Goal: Task Accomplishment & Management: Complete application form

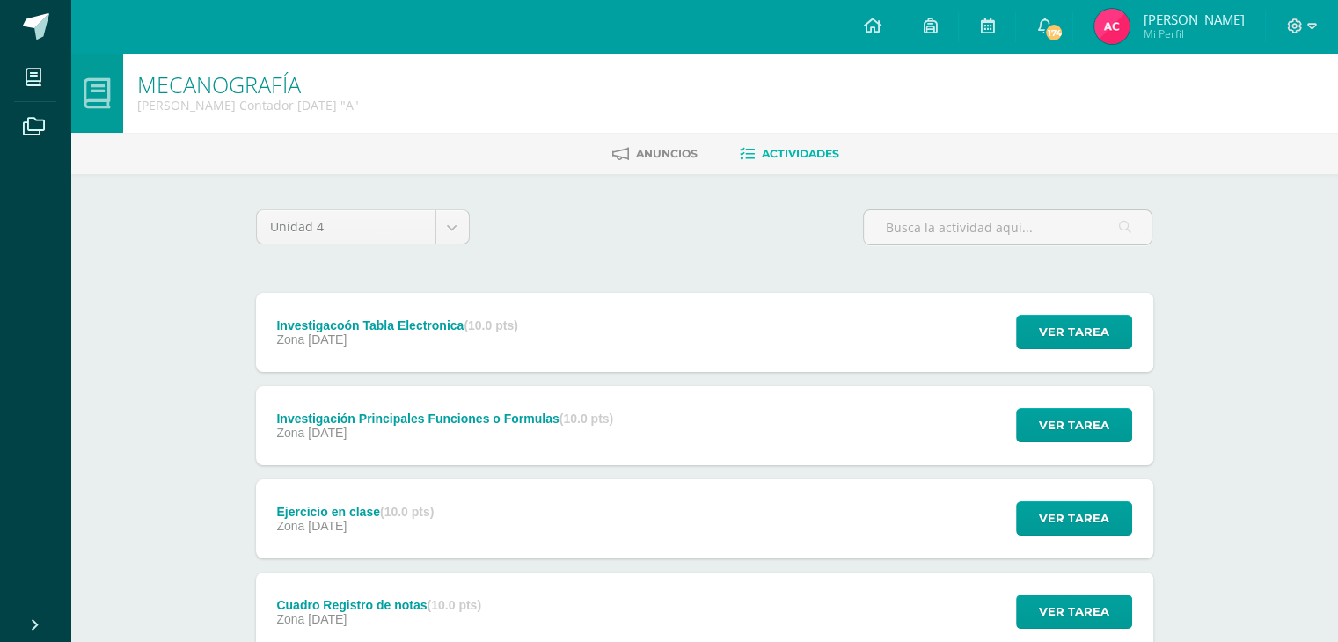
click at [649, 335] on div "Investigacoón Tabla Electronica (10.0 pts) Zona 07 de Octubre Ver tarea Investi…" at bounding box center [705, 332] width 898 height 79
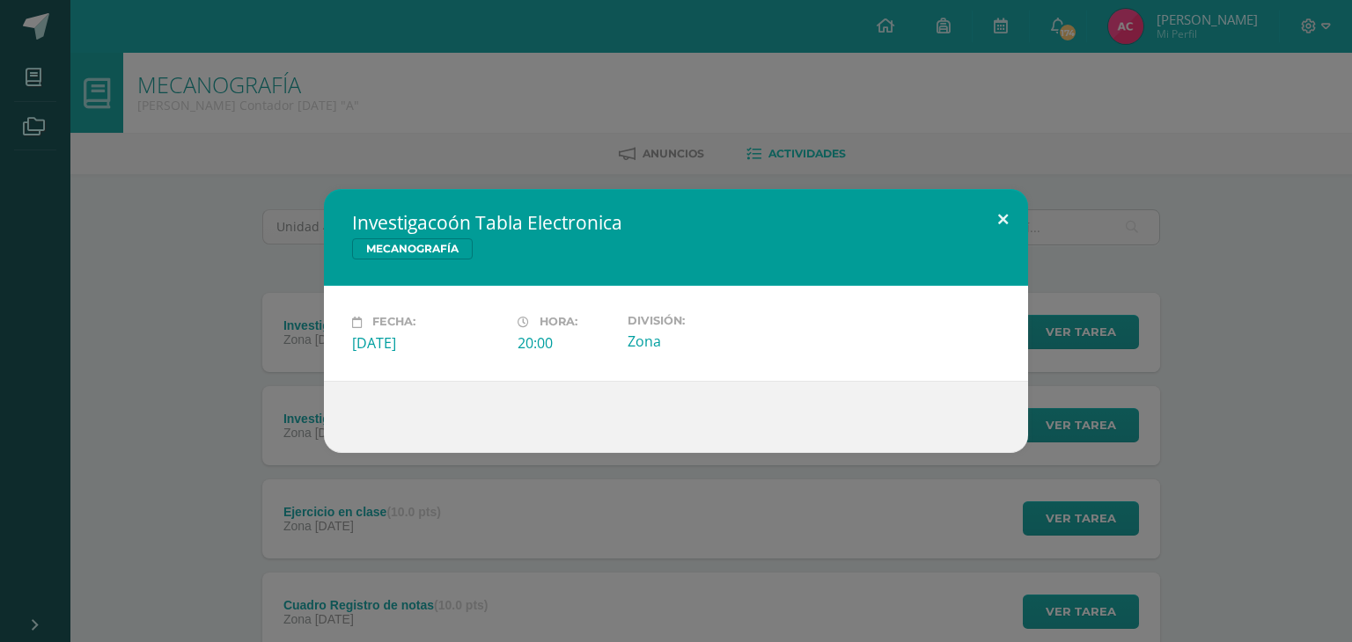
click at [1003, 211] on button at bounding box center [1003, 219] width 50 height 60
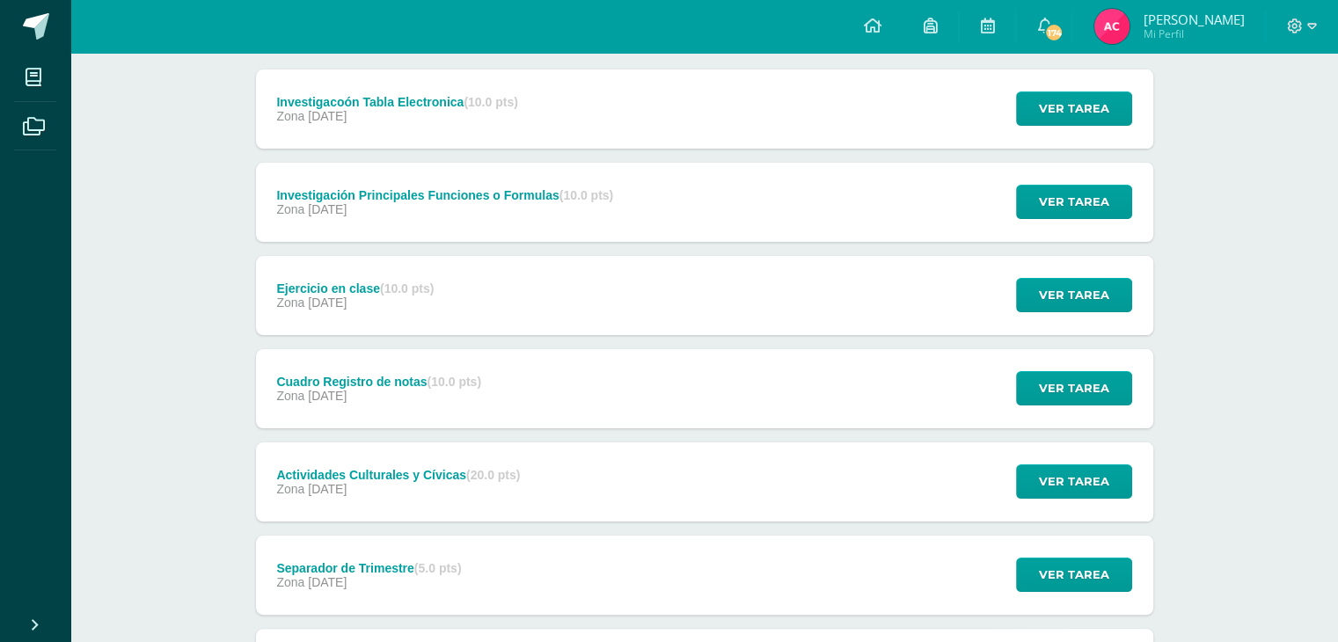
scroll to position [239, 0]
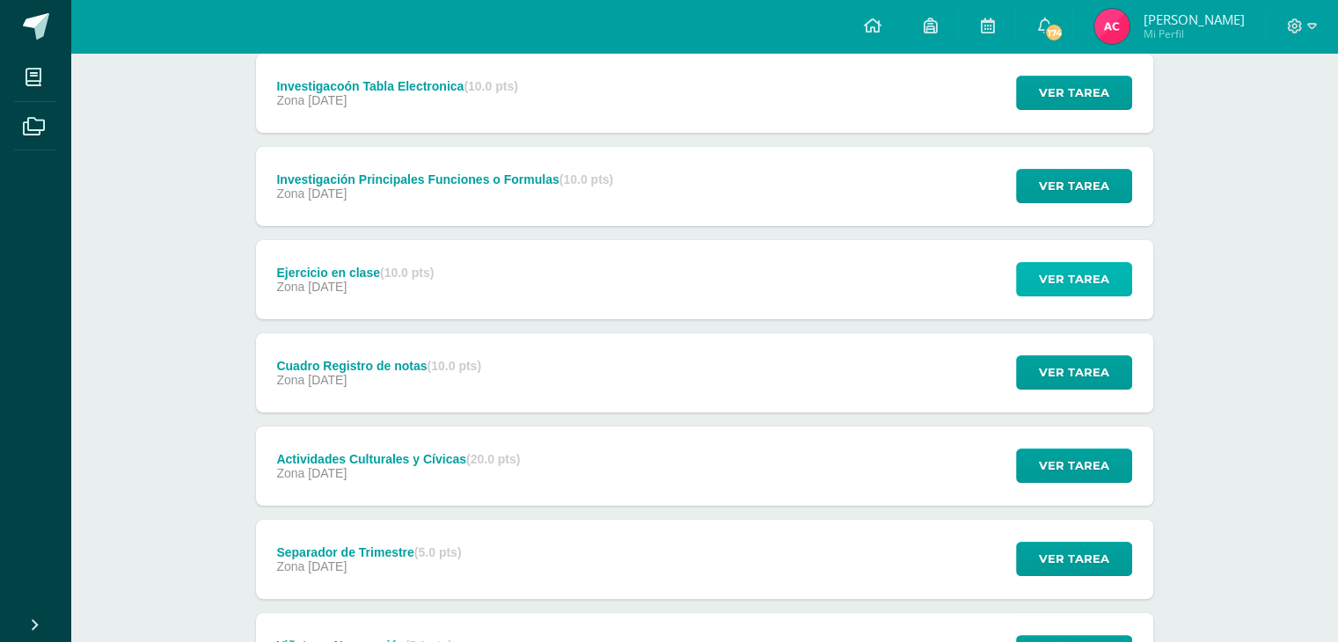
click at [1105, 263] on span "Ver tarea" at bounding box center [1074, 279] width 70 height 33
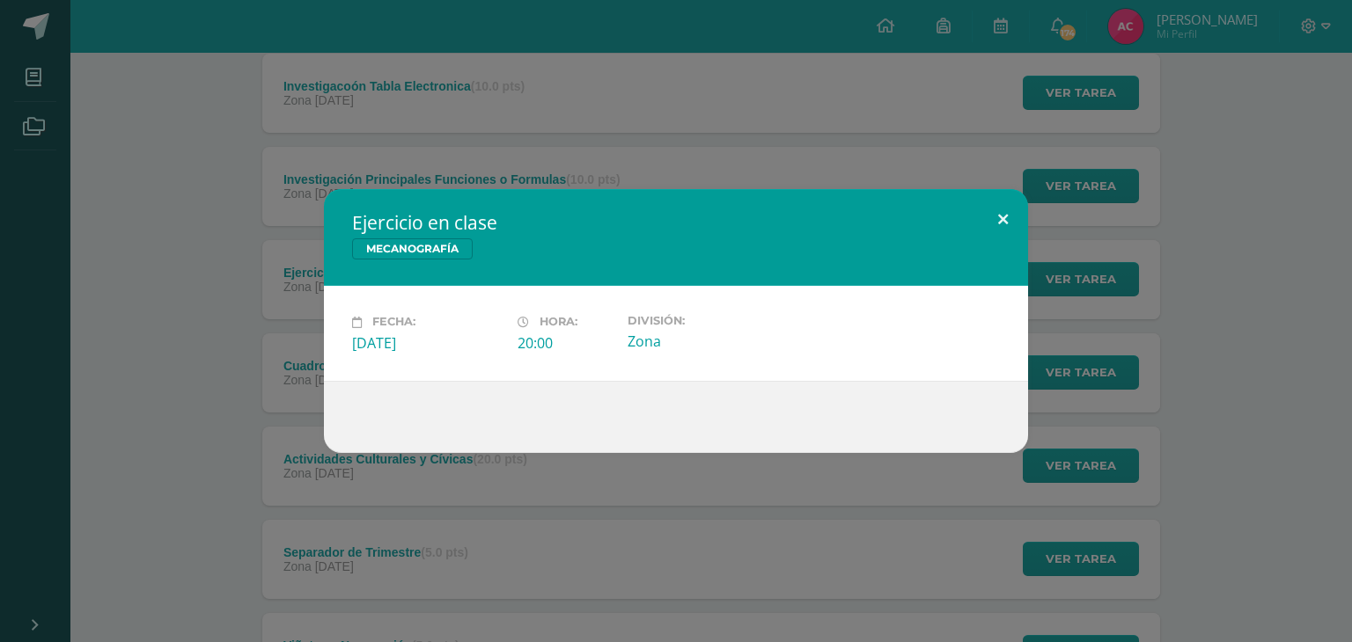
click at [1007, 208] on button at bounding box center [1003, 219] width 50 height 60
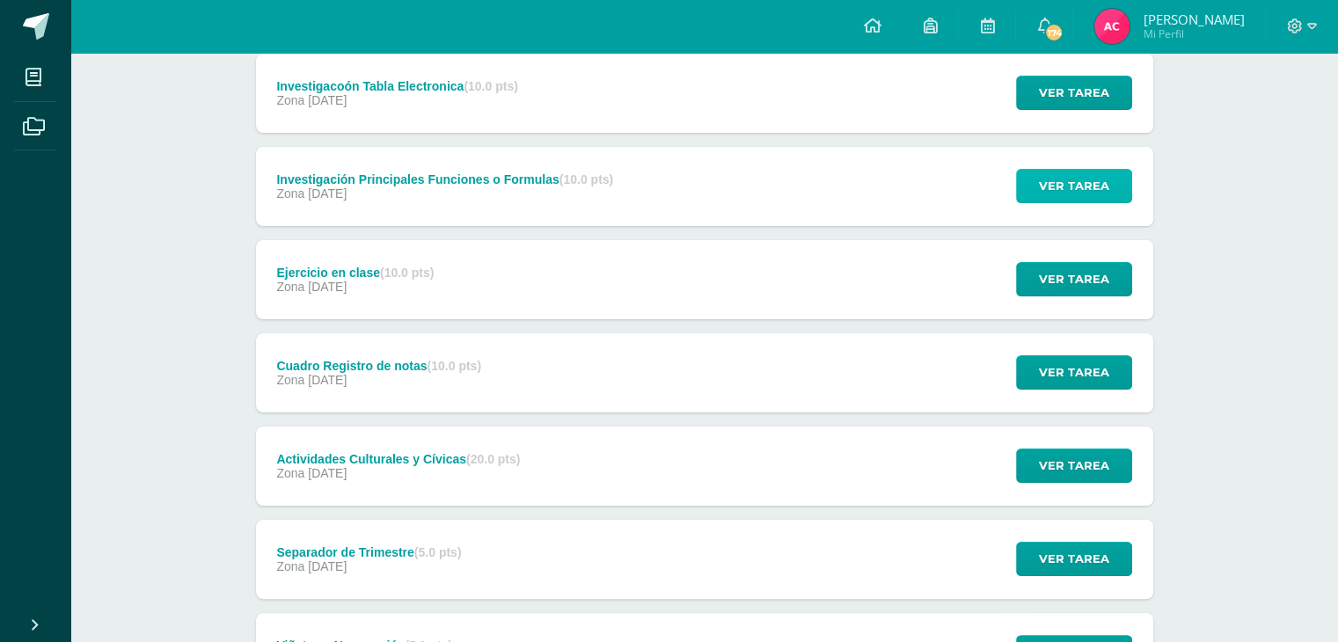
click at [1070, 187] on span "Ver tarea" at bounding box center [1074, 186] width 70 height 33
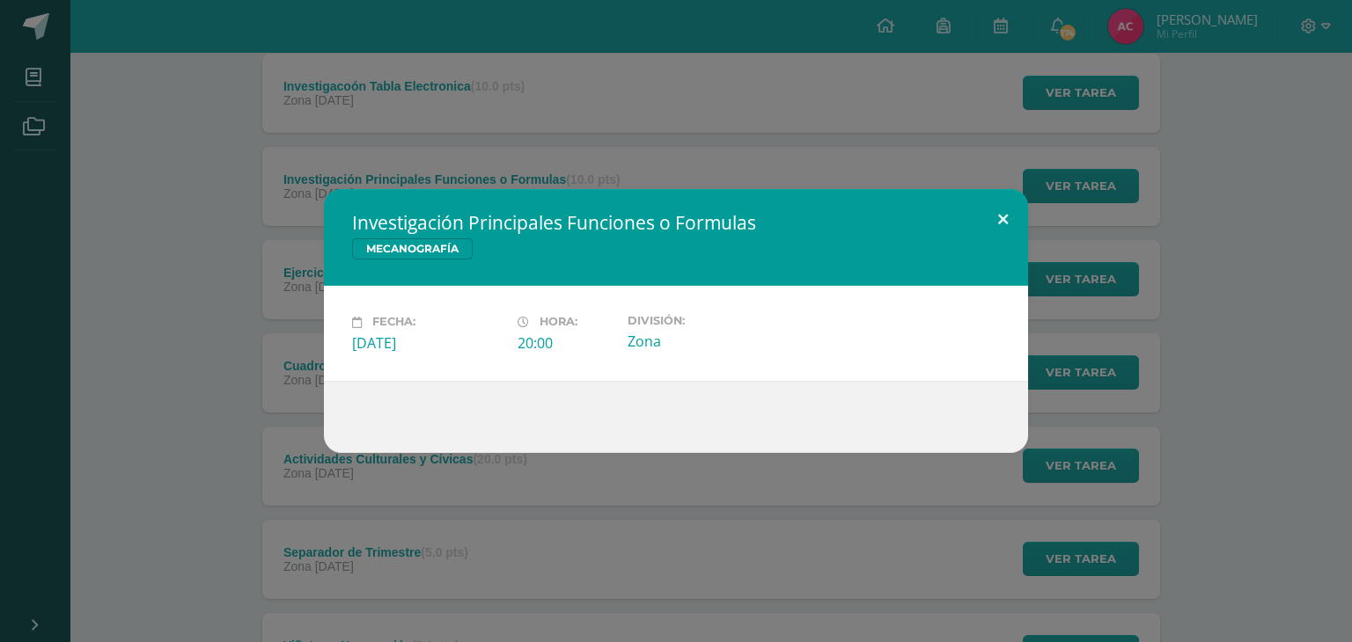
click at [998, 230] on button at bounding box center [1003, 219] width 50 height 60
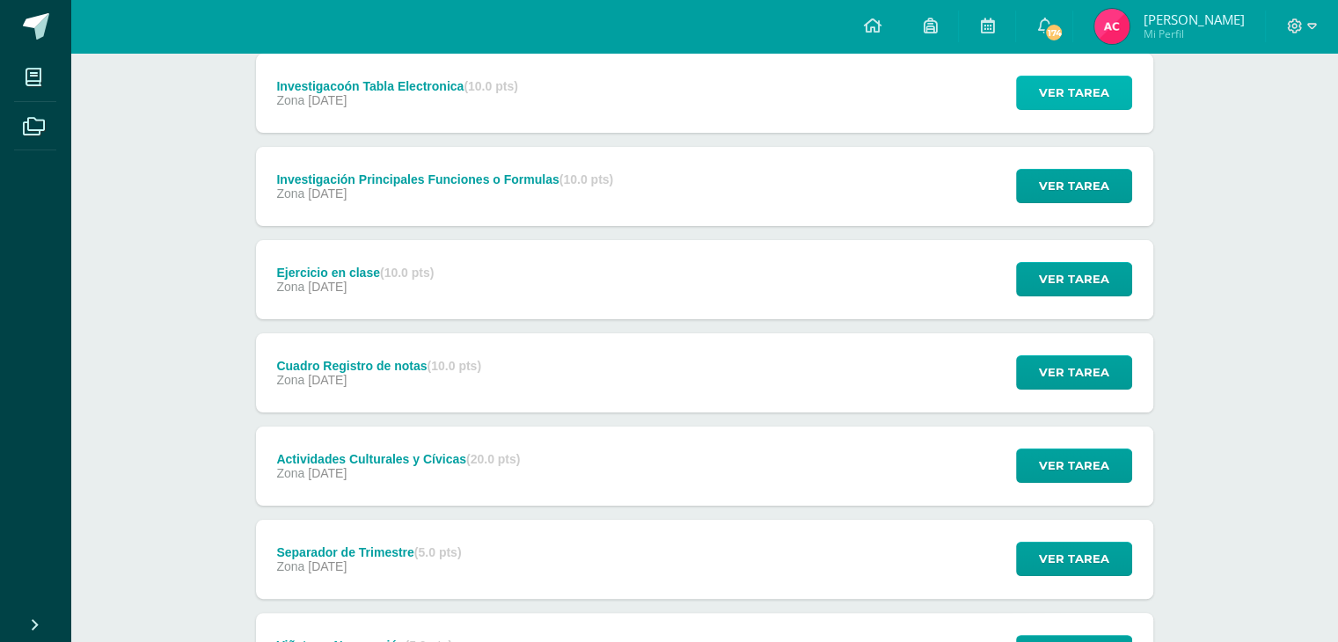
click at [1069, 92] on span "Ver tarea" at bounding box center [1074, 93] width 70 height 33
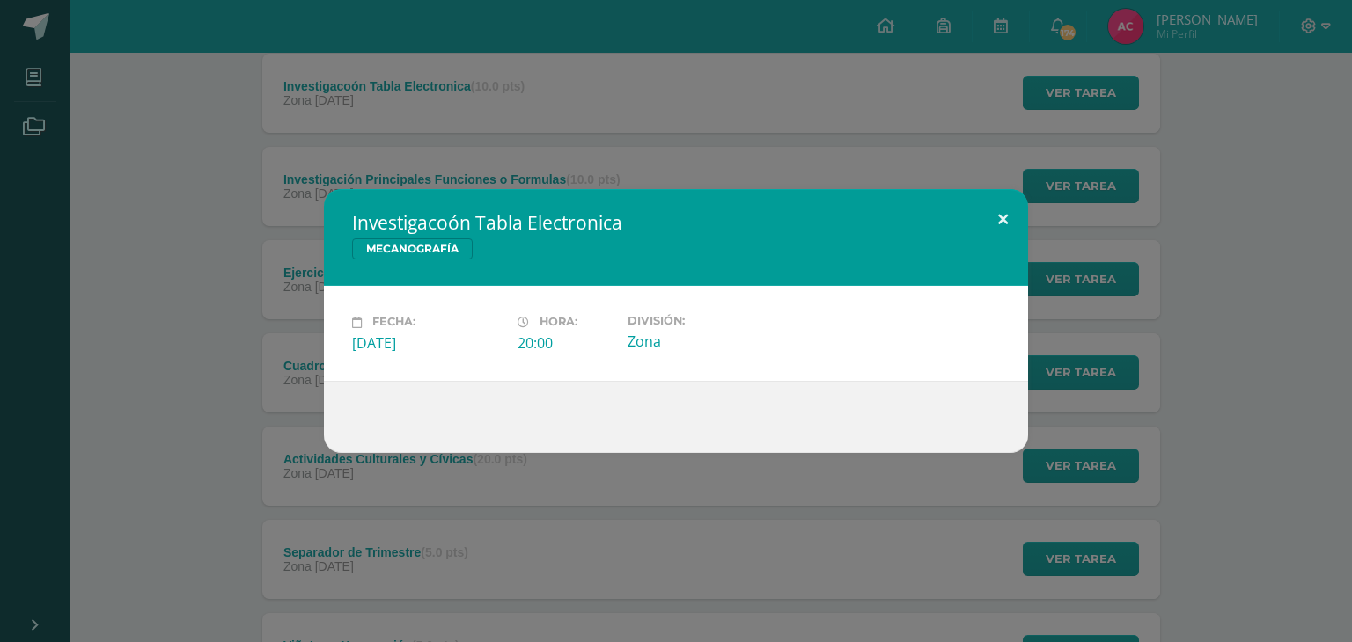
click at [1009, 230] on button at bounding box center [1003, 219] width 50 height 60
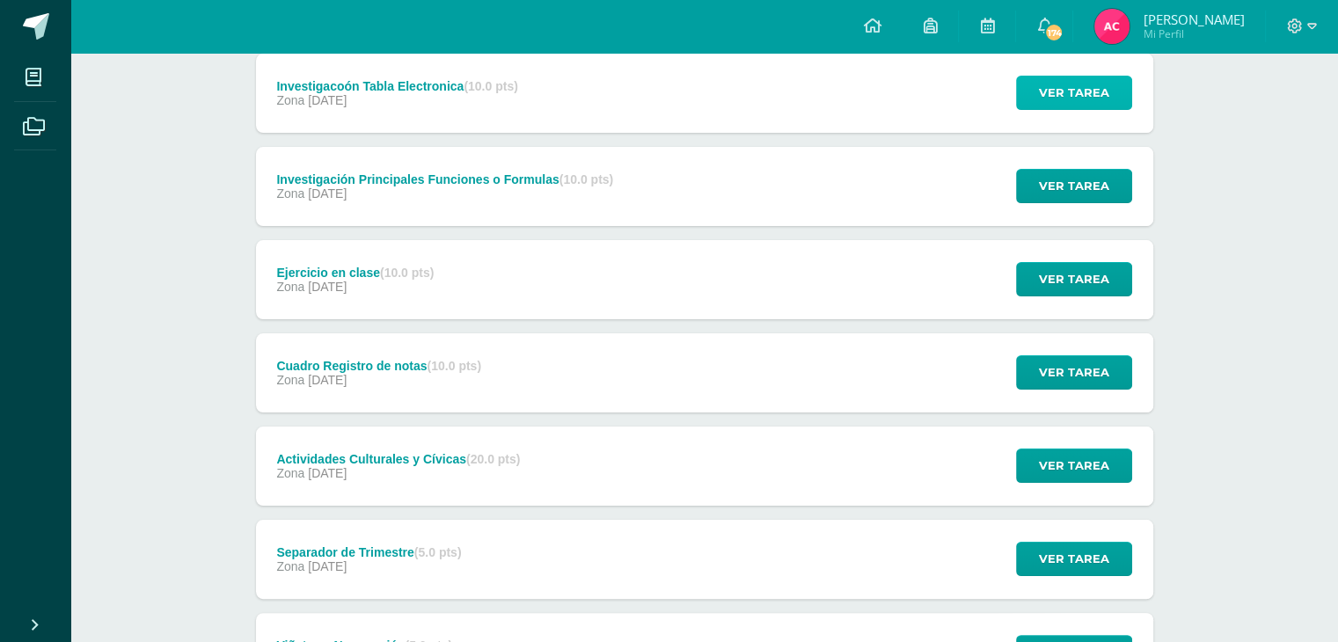
scroll to position [0, 0]
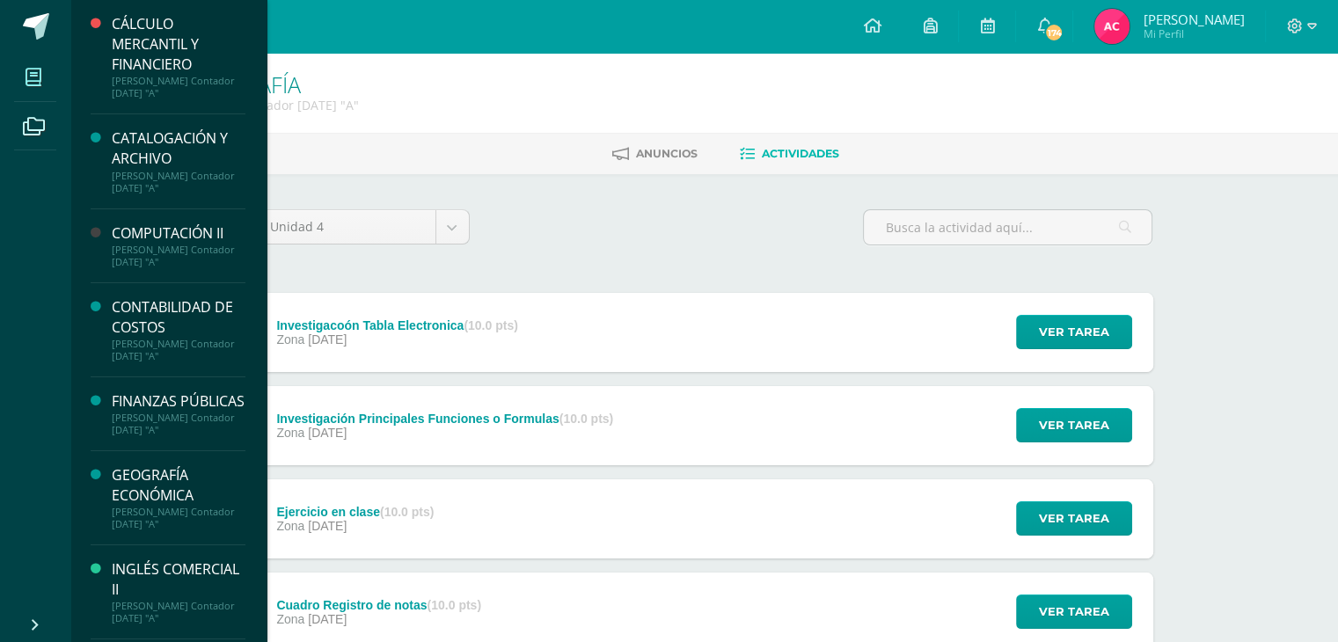
click at [39, 79] on icon at bounding box center [34, 78] width 16 height 18
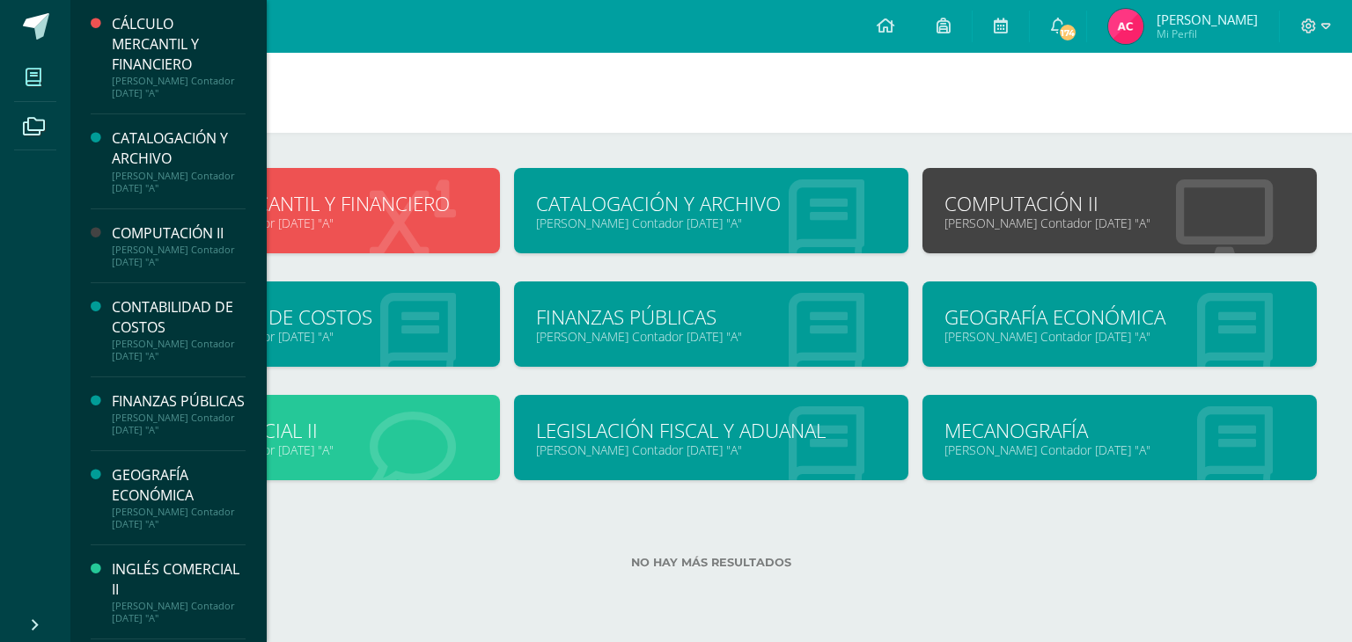
click at [211, 159] on div "CATALOGACIÓN Y ARCHIVO" at bounding box center [179, 148] width 134 height 40
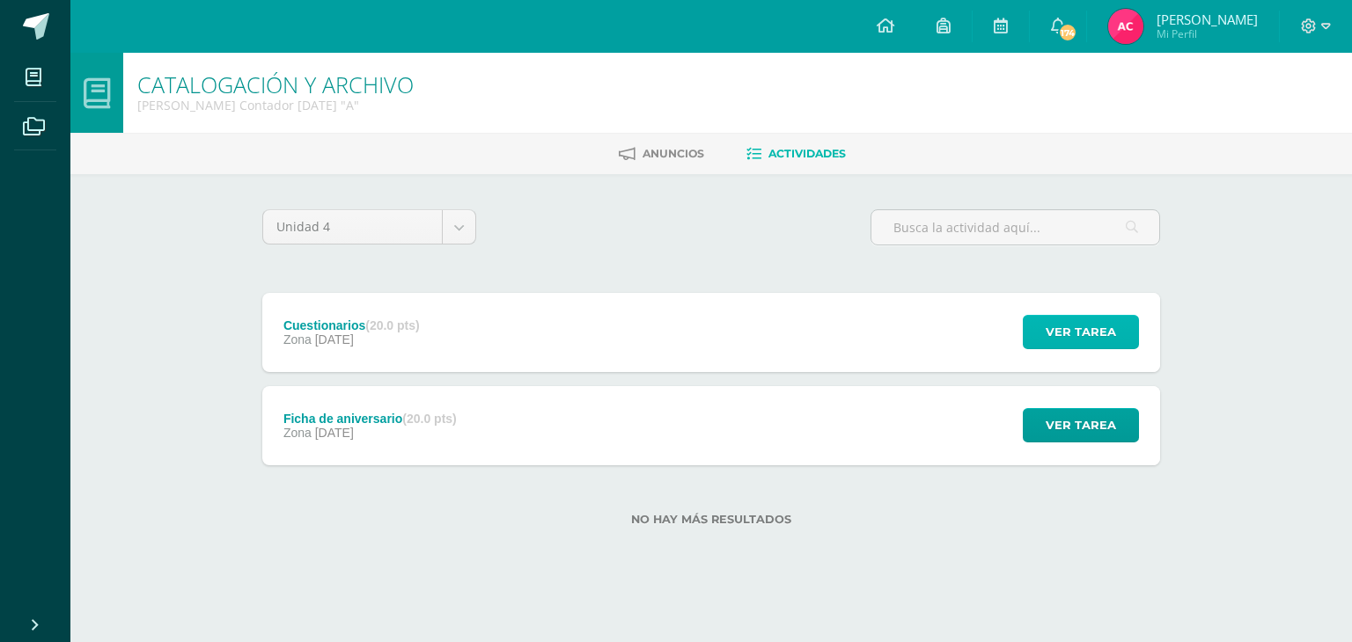
click at [1093, 334] on span "Ver tarea" at bounding box center [1080, 332] width 70 height 33
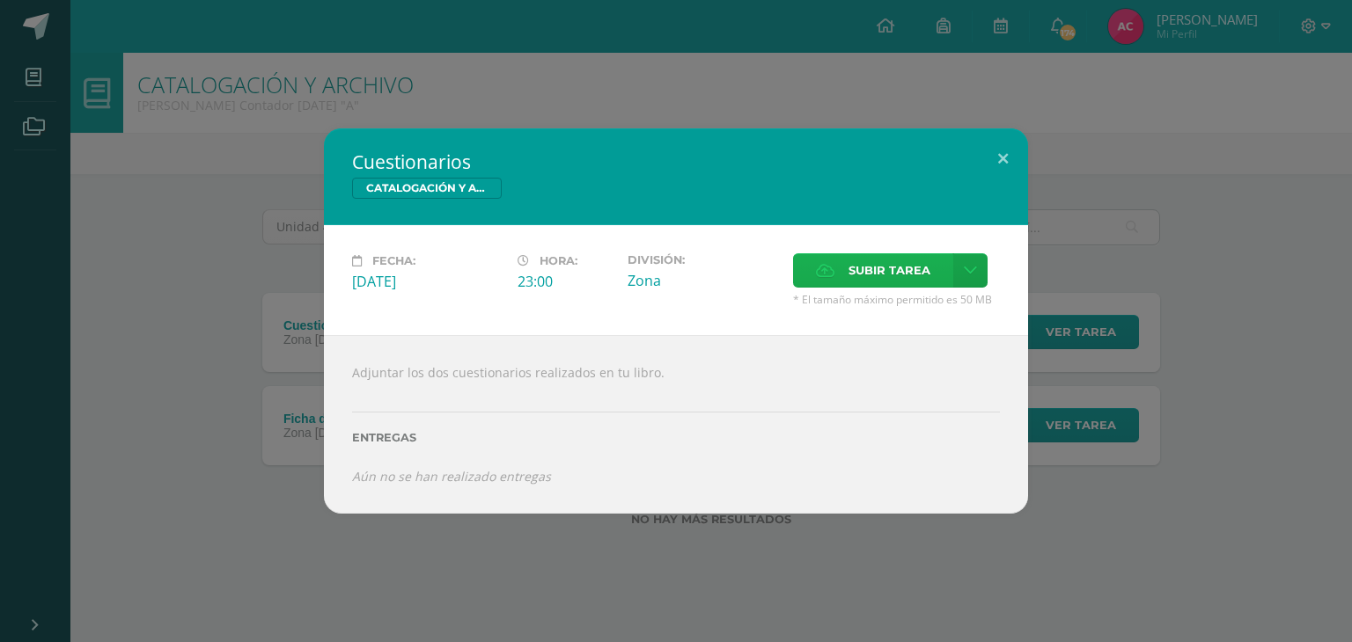
click at [896, 262] on span "Subir tarea" at bounding box center [889, 270] width 82 height 33
click at [0, 0] on input "Subir tarea" at bounding box center [0, 0] width 0 height 0
click at [970, 265] on icon at bounding box center [970, 270] width 13 height 15
click at [928, 269] on span "Subir tarea" at bounding box center [889, 270] width 82 height 33
click at [0, 0] on input "Subir tarea" at bounding box center [0, 0] width 0 height 0
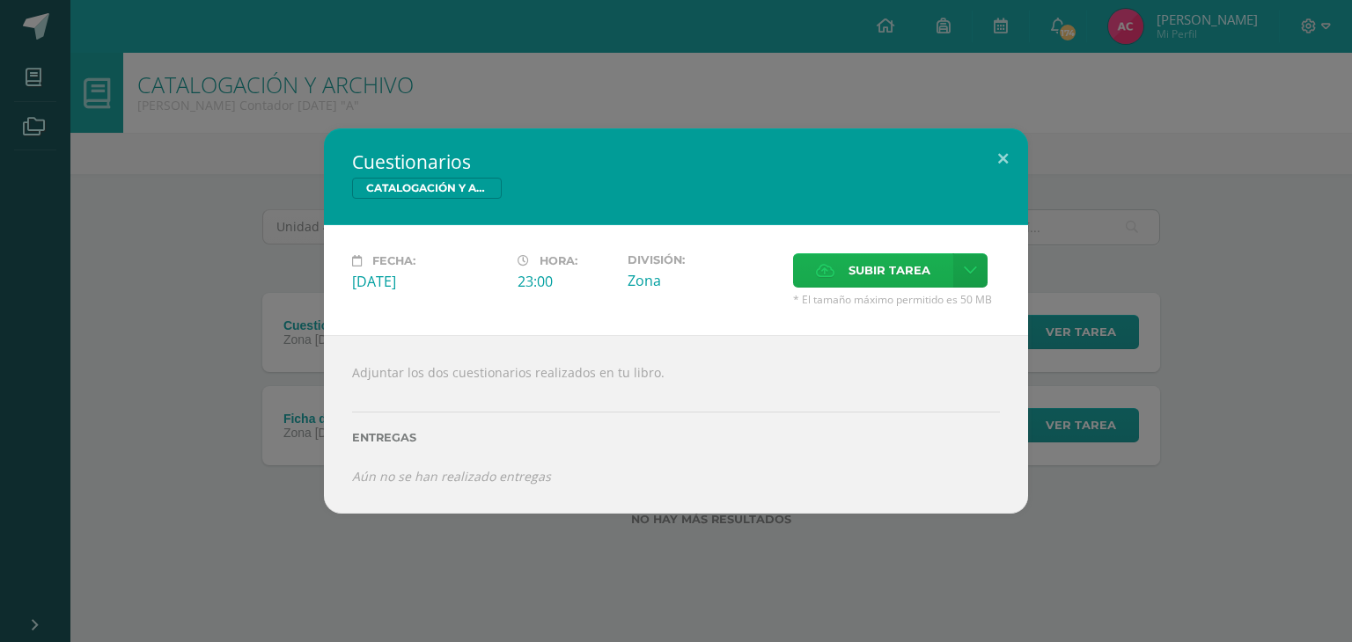
click at [874, 262] on span "Subir tarea" at bounding box center [889, 270] width 82 height 33
click at [0, 0] on input "Subir tarea" at bounding box center [0, 0] width 0 height 0
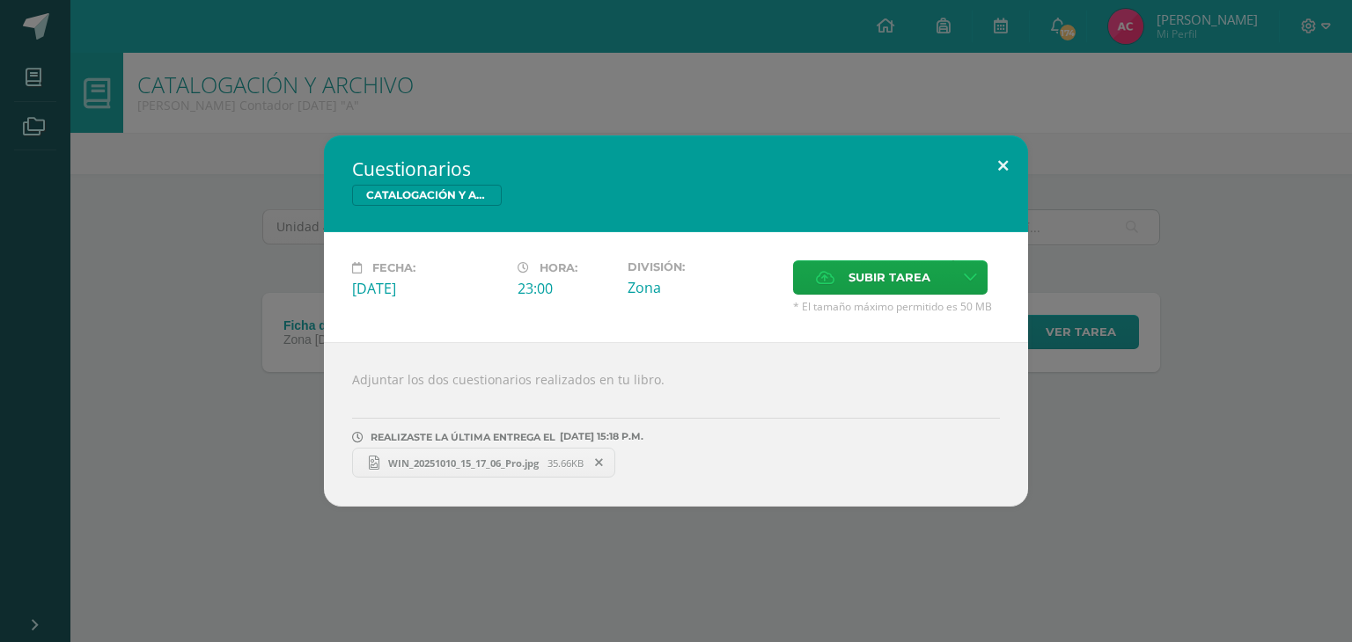
click at [1005, 166] on button at bounding box center [1003, 166] width 50 height 60
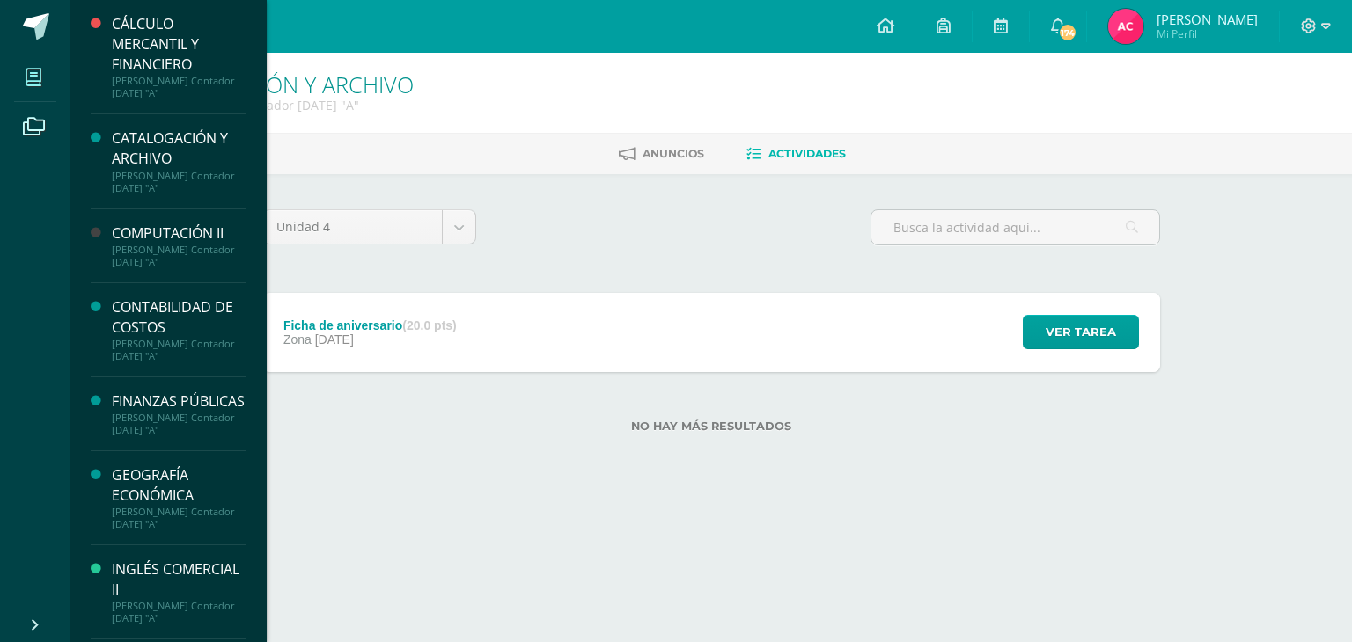
click at [36, 66] on span at bounding box center [34, 77] width 40 height 40
click at [152, 147] on div "CATALOGACIÓN Y ARCHIVO" at bounding box center [179, 148] width 134 height 40
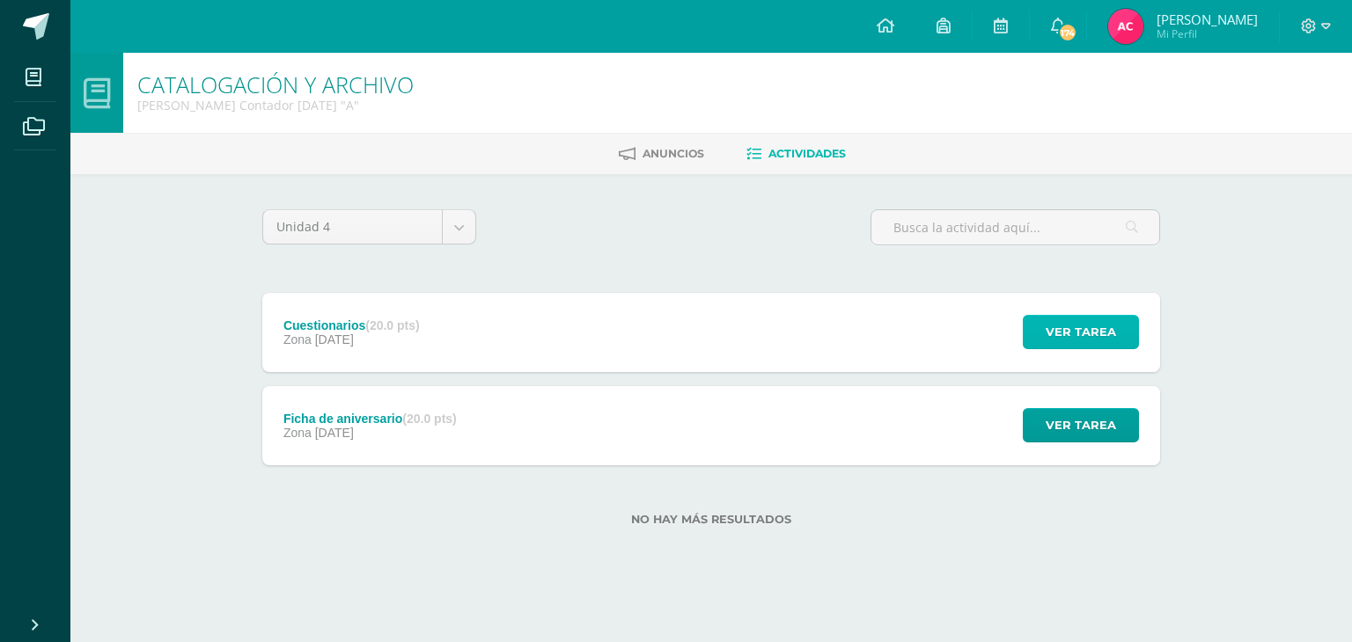
click at [1065, 339] on span "Ver tarea" at bounding box center [1080, 332] width 70 height 33
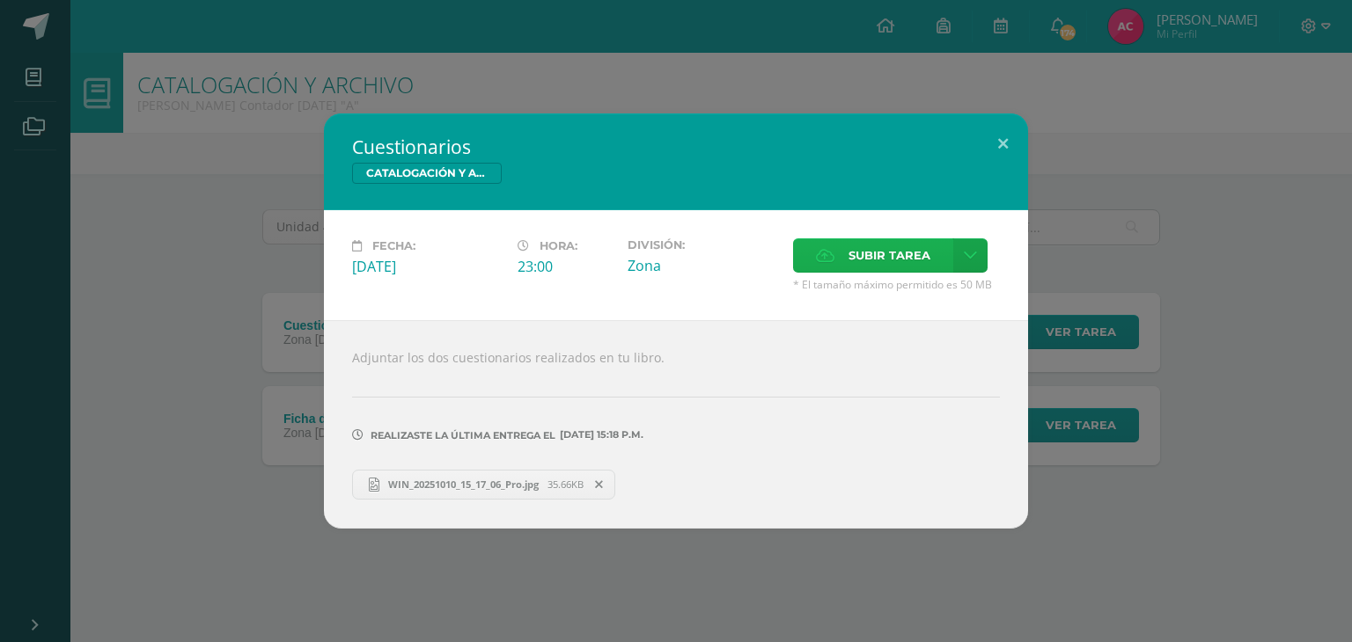
click at [896, 260] on span "Subir tarea" at bounding box center [889, 255] width 82 height 33
click at [0, 0] on input "Subir tarea" at bounding box center [0, 0] width 0 height 0
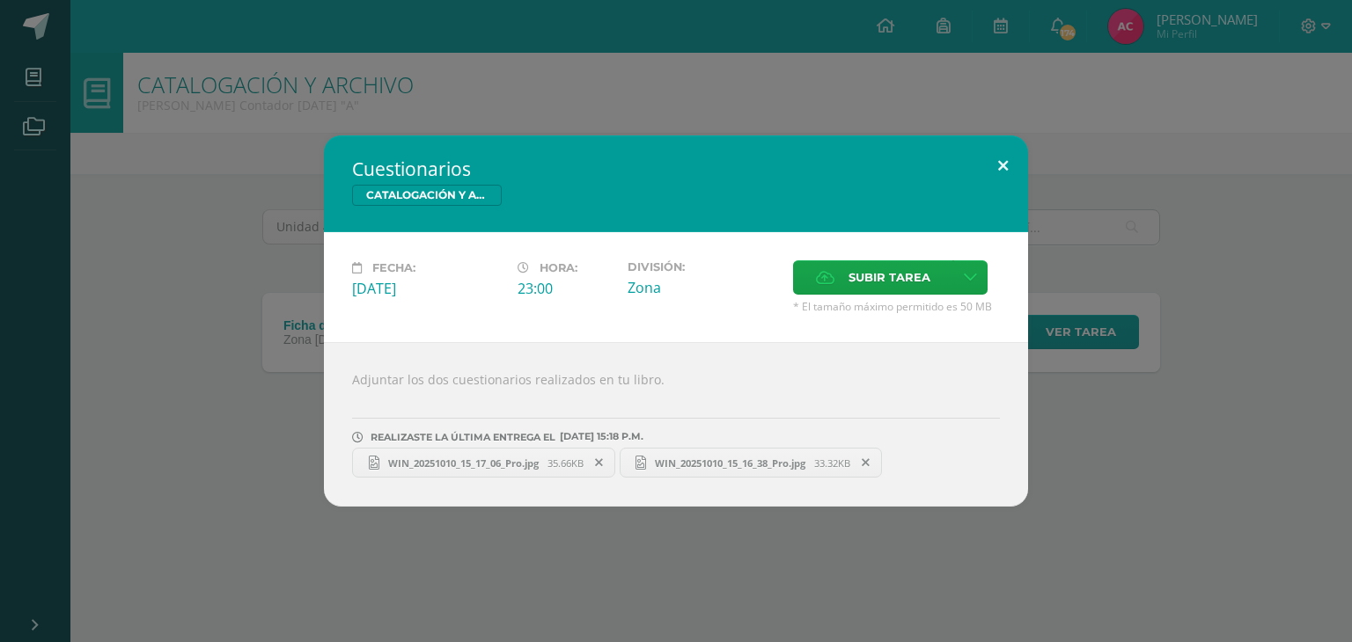
click at [994, 173] on button at bounding box center [1003, 166] width 50 height 60
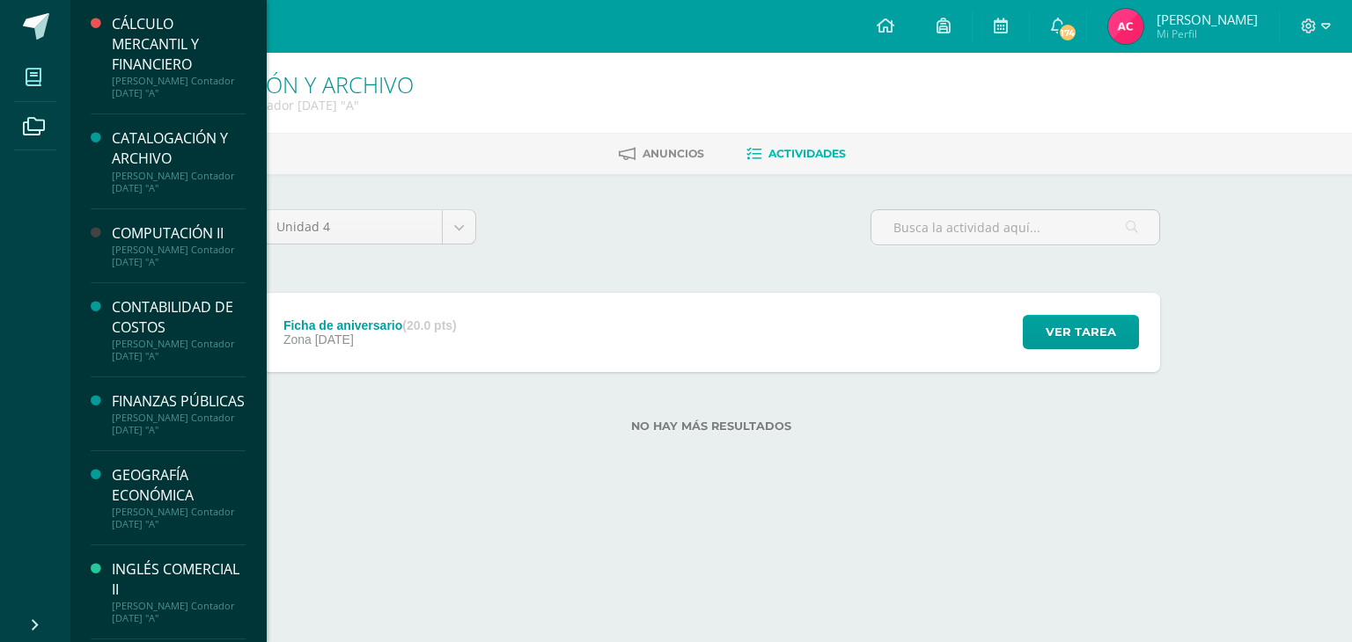
click at [37, 71] on icon at bounding box center [34, 78] width 16 height 18
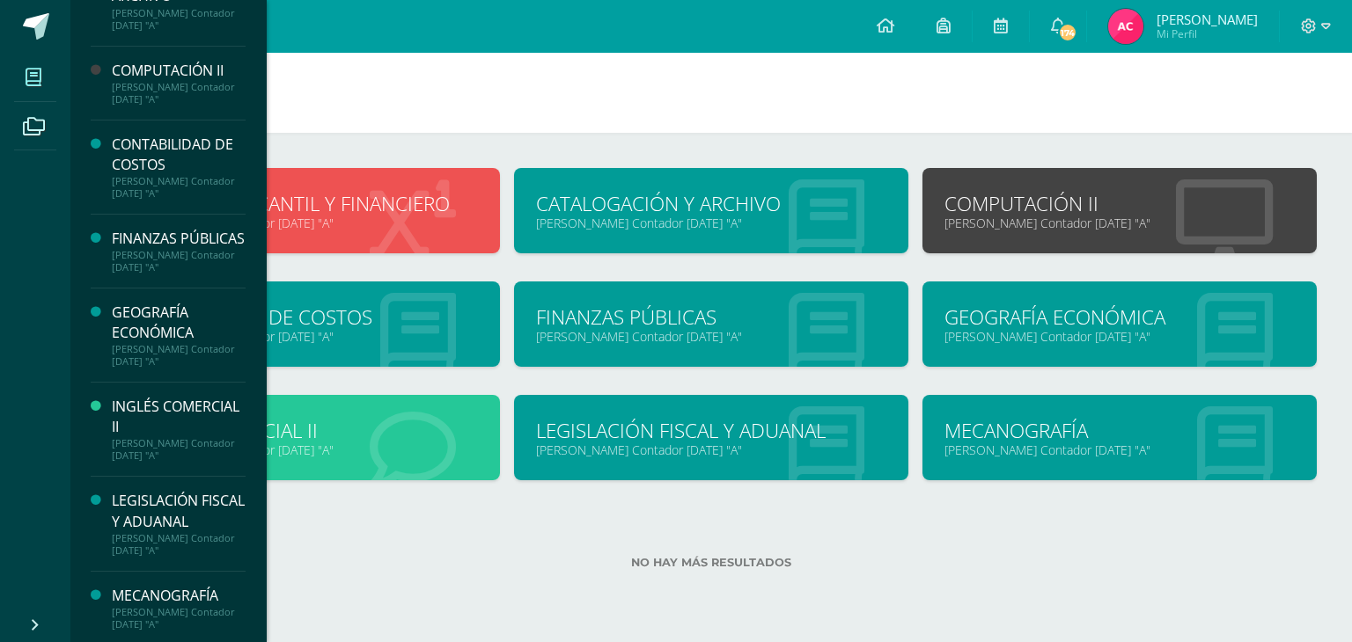
scroll to position [185, 0]
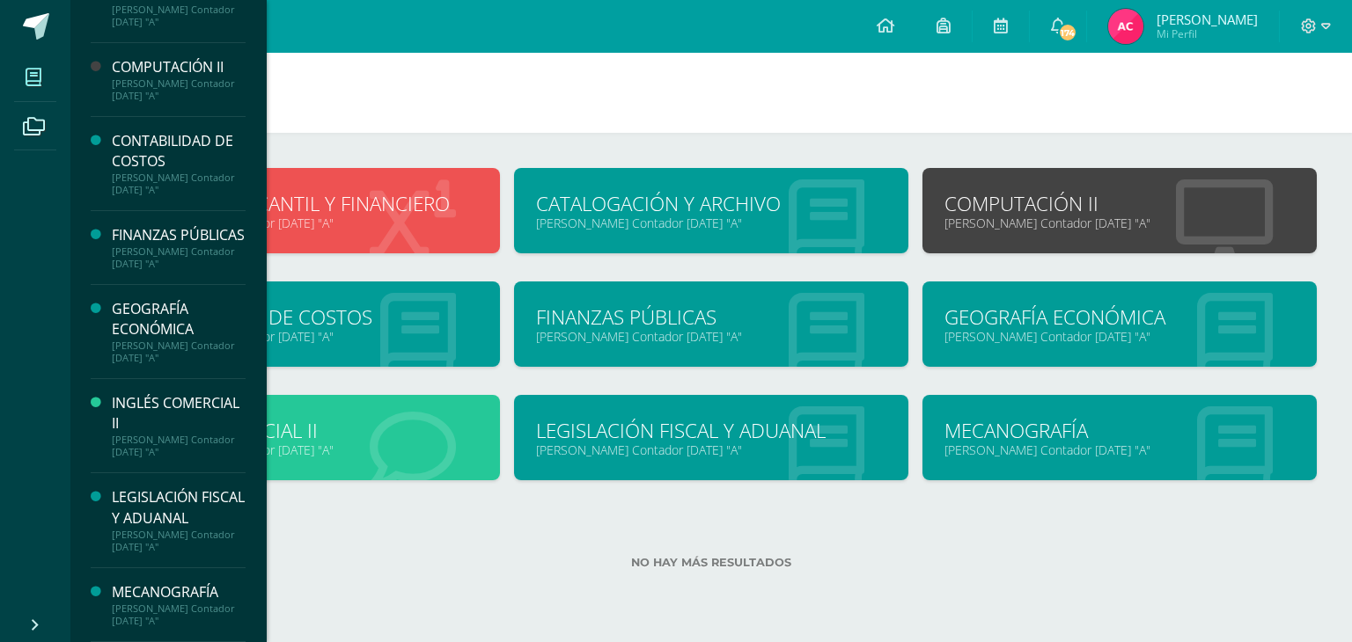
click at [183, 501] on div "LEGISLACIÓN FISCAL Y ADUANAL" at bounding box center [179, 507] width 134 height 40
